Goal: Task Accomplishment & Management: Use online tool/utility

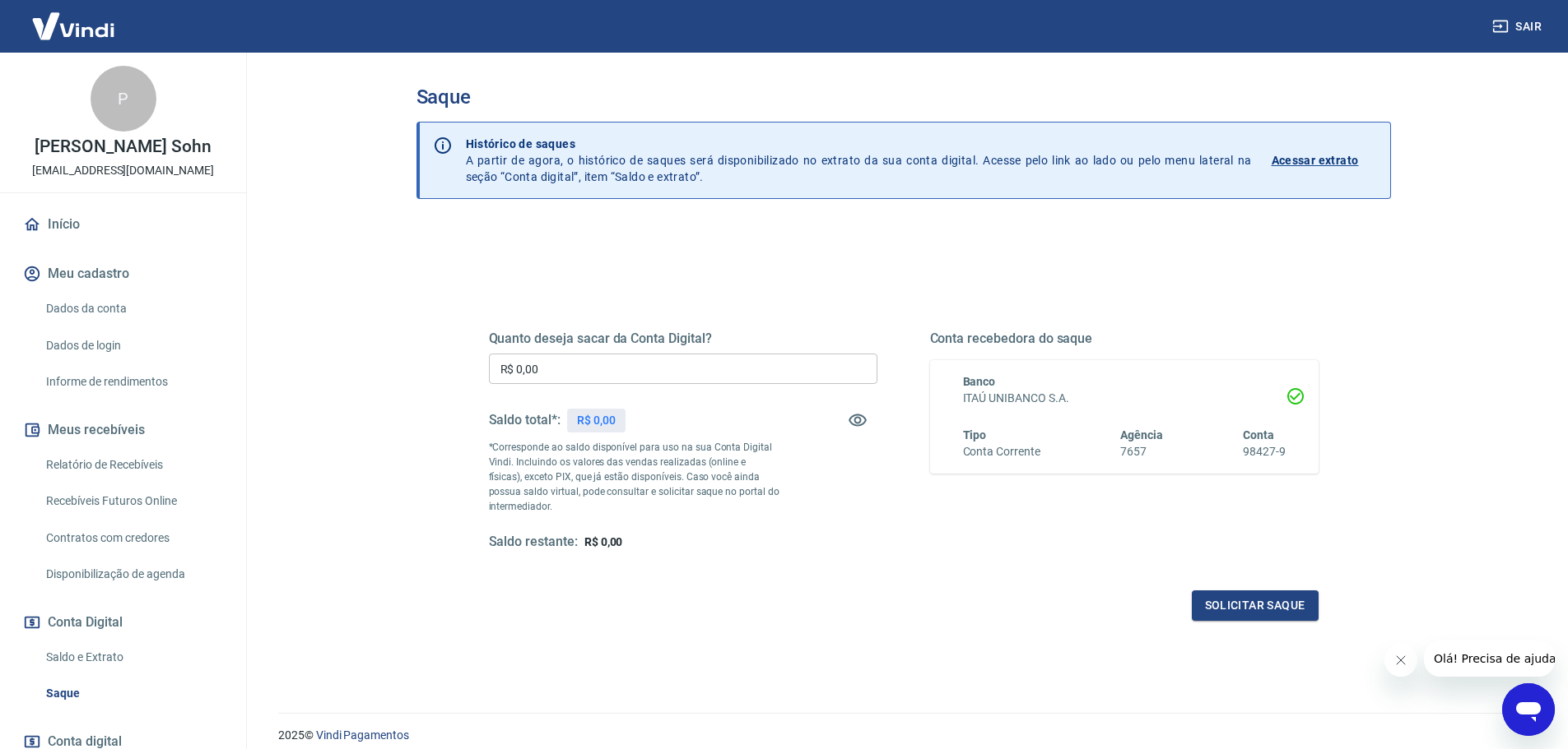
click at [610, 366] on input "R$ 0,00" at bounding box center [683, 369] width 389 height 31
drag, startPoint x: 610, startPoint y: 366, endPoint x: 444, endPoint y: 357, distance: 166.2
click at [444, 357] on div "Quanto deseja sacar da Conta Digital? R$ 0,00 ​ Saldo total*: R$ 1.880,94 *Corr…" at bounding box center [903, 520] width 975 height 588
type input "R$ 1.880,94"
click at [1264, 611] on button "Solicitar saque" at bounding box center [1255, 606] width 127 height 31
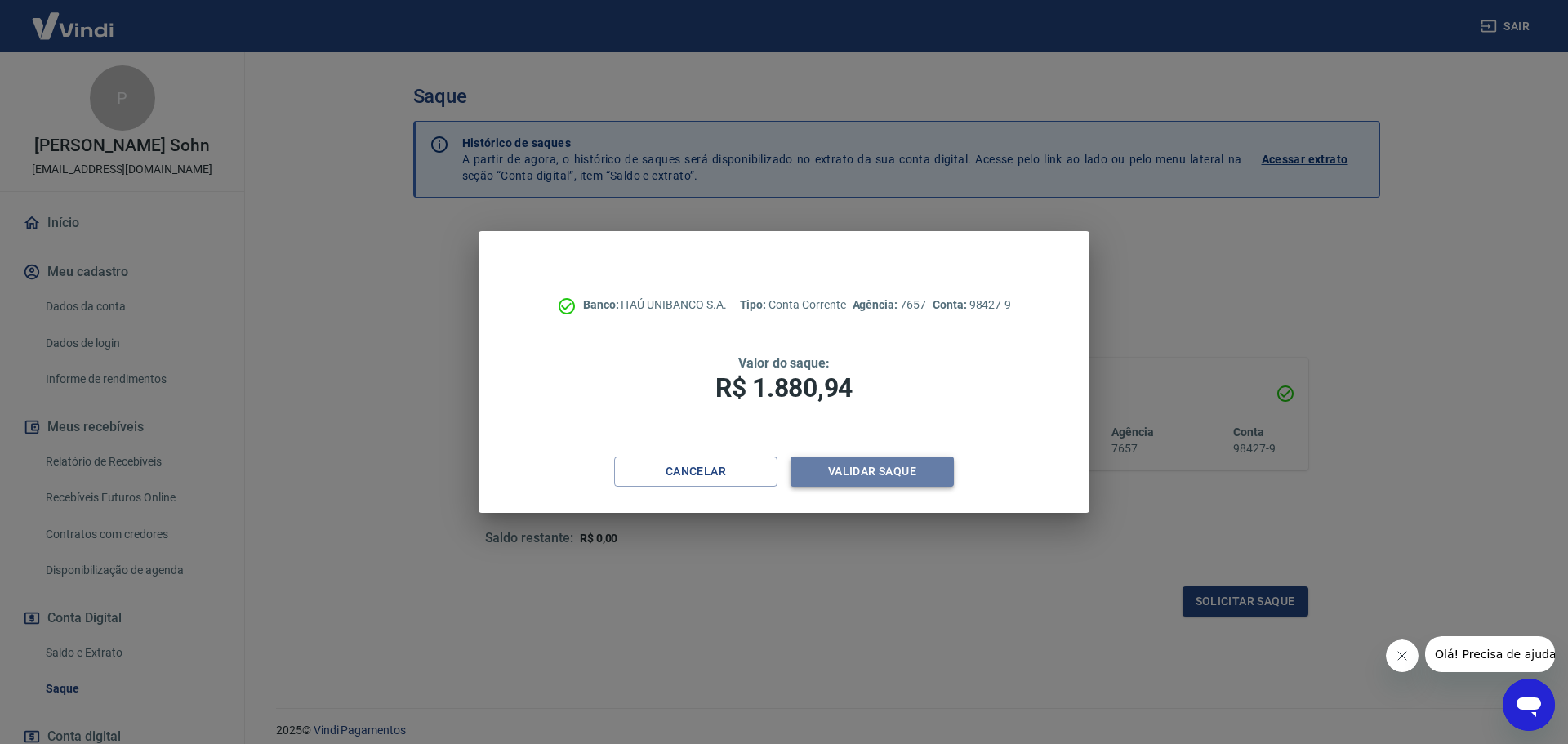
click at [838, 474] on button "Validar saque" at bounding box center [872, 472] width 163 height 30
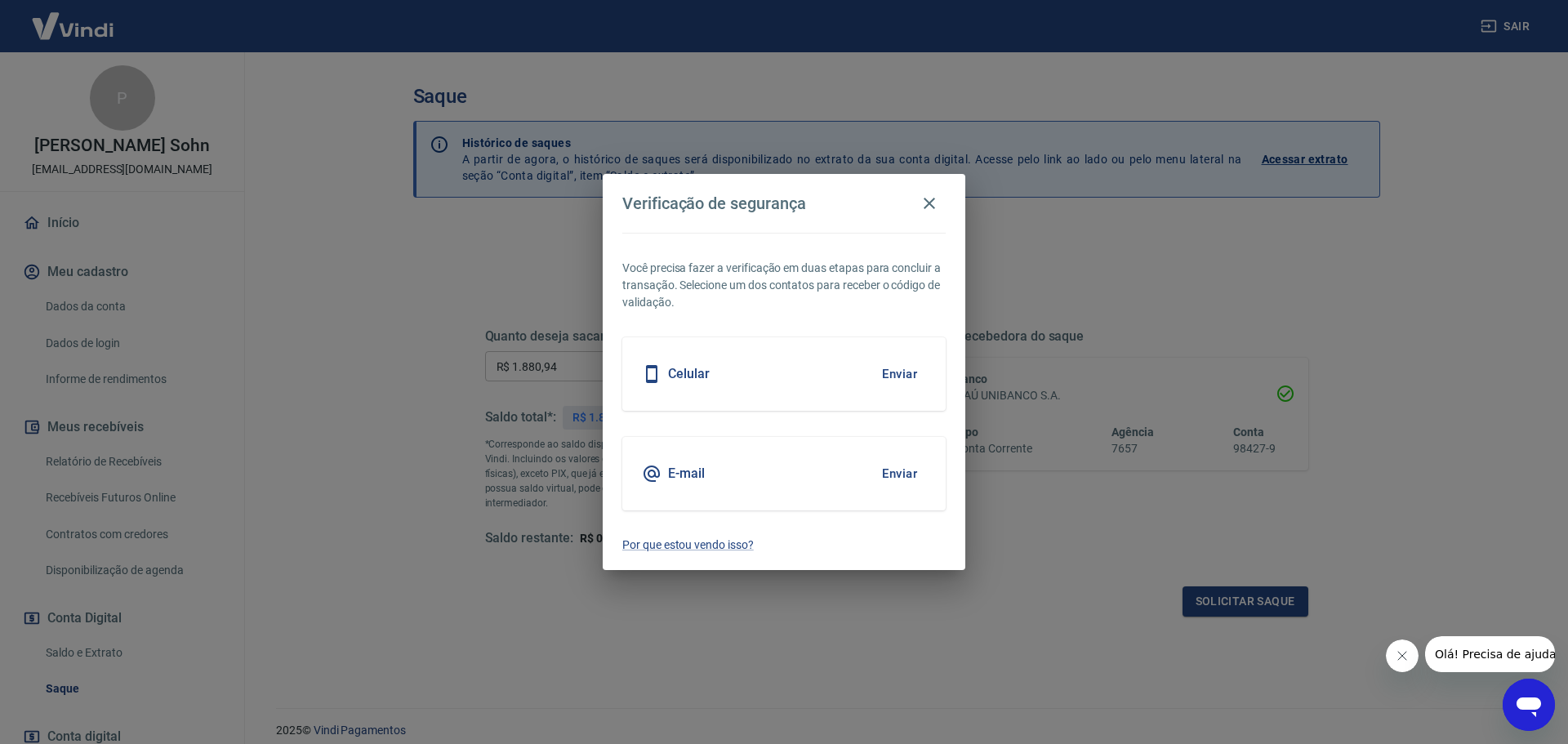
click at [801, 366] on div "Celular Enviar" at bounding box center [784, 374] width 323 height 74
click at [890, 369] on button "Enviar" at bounding box center [900, 374] width 53 height 35
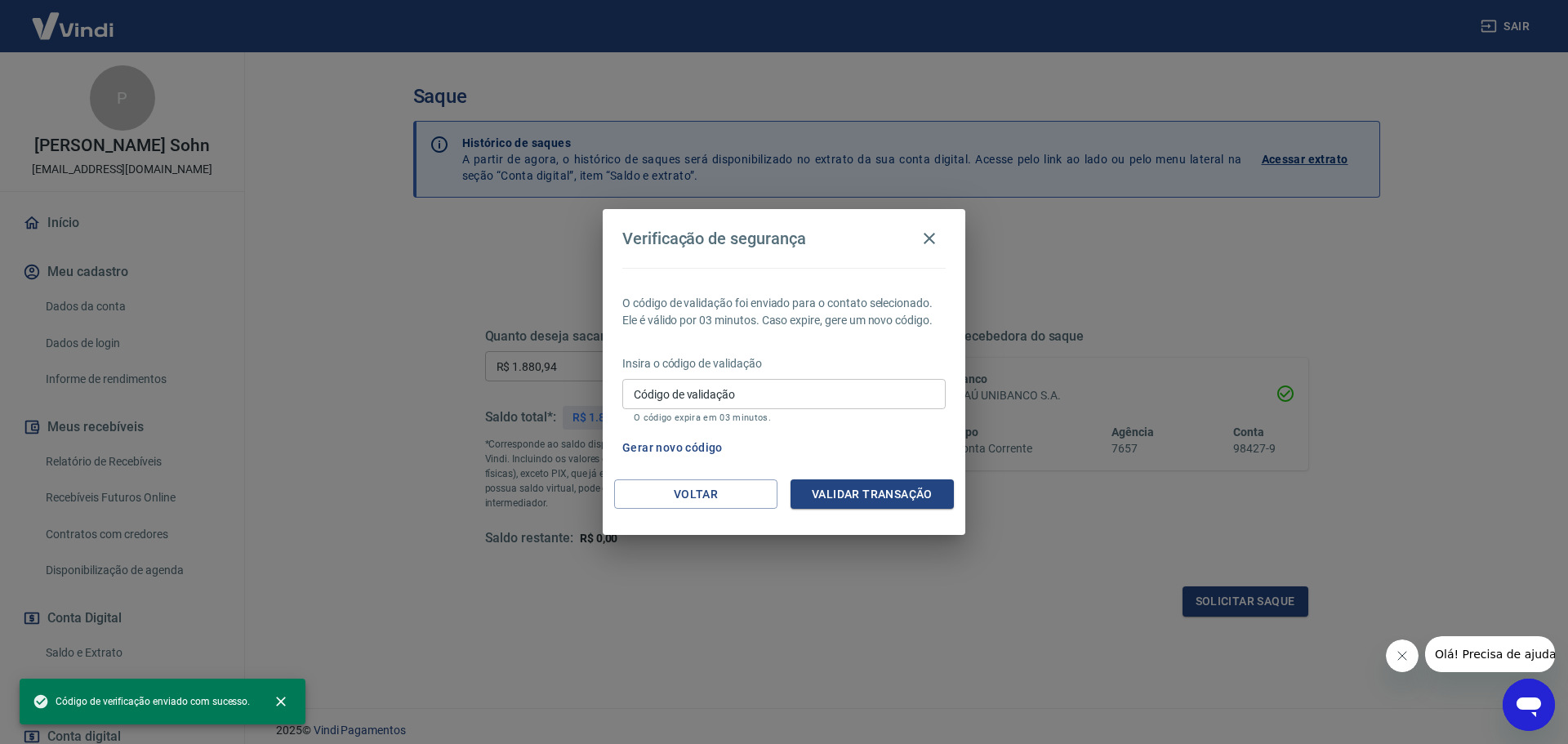
click at [828, 403] on input "Código de validação" at bounding box center [784, 394] width 323 height 30
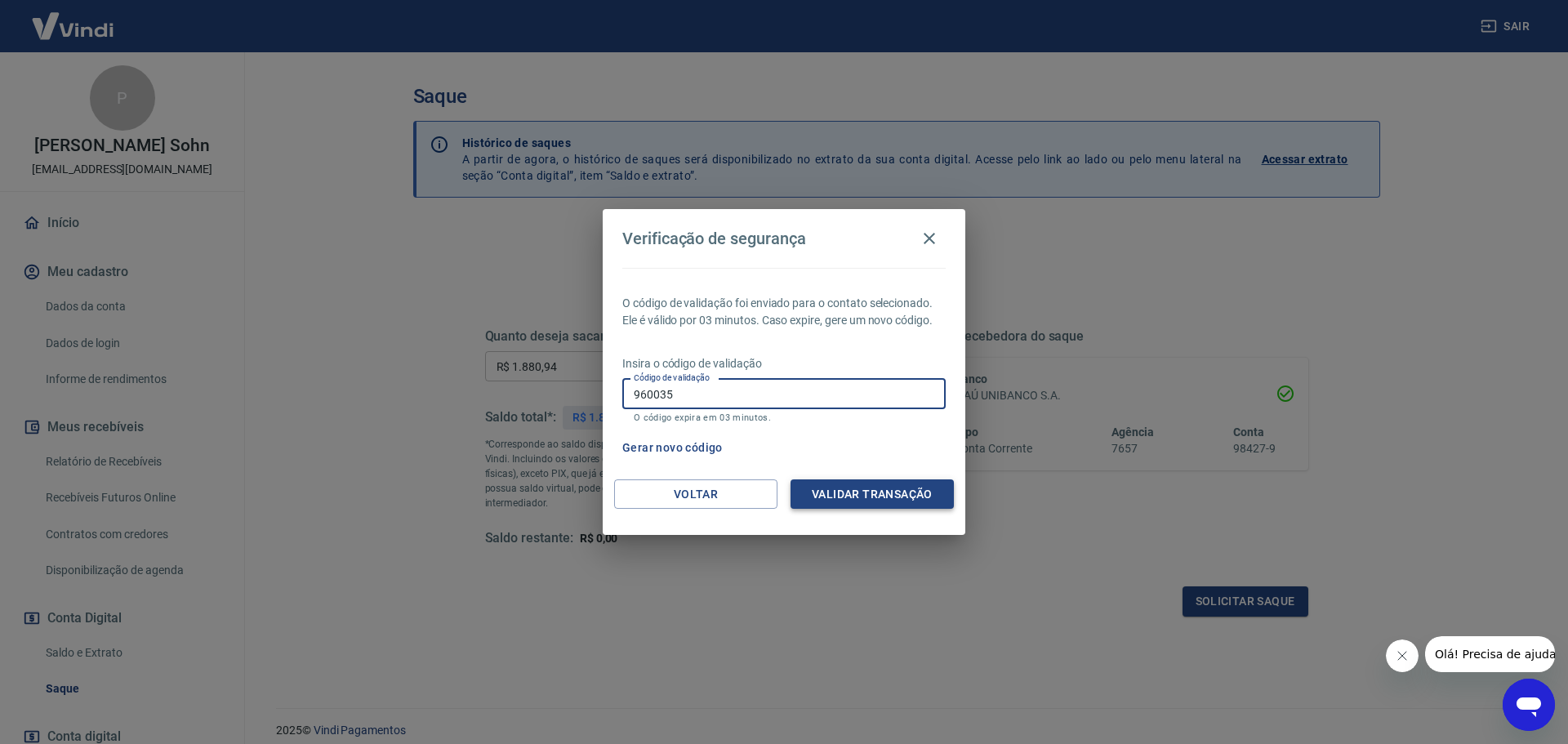
type input "960035"
click at [869, 494] on button "Validar transação" at bounding box center [872, 495] width 163 height 30
